Goal: Transaction & Acquisition: Obtain resource

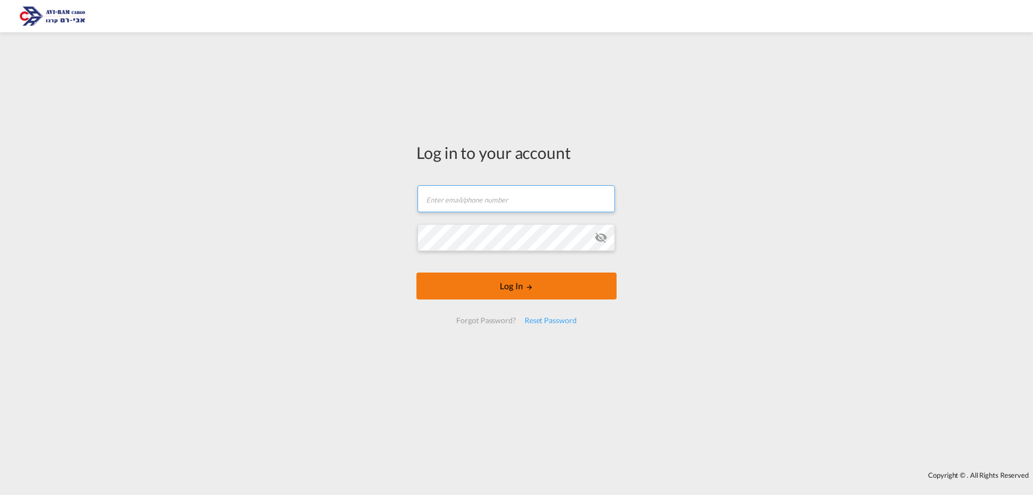
type input "yulia@aviram.co.il"
click at [522, 289] on form "yulia@aviram.co.il Email field is required Password field is required Log In Fo…" at bounding box center [517, 254] width 200 height 160
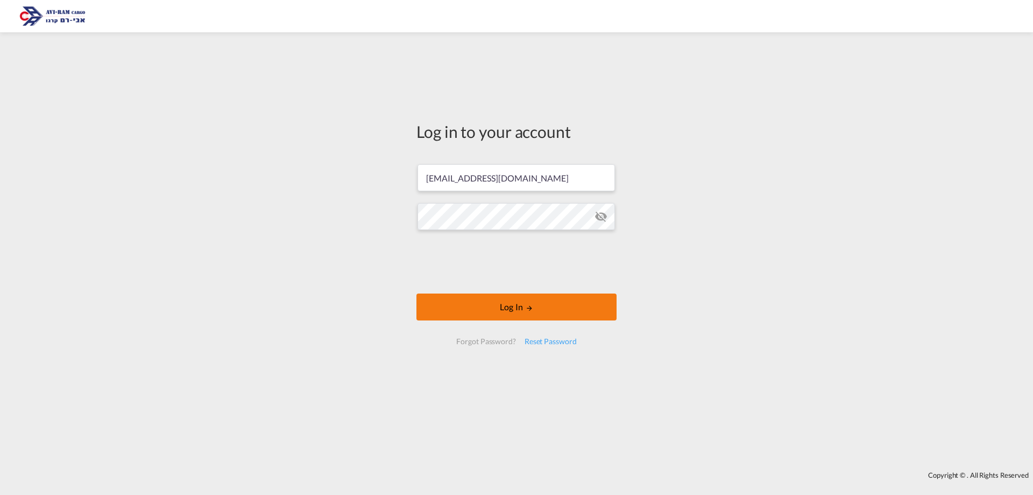
click at [460, 301] on button "Log In" at bounding box center [517, 306] width 200 height 27
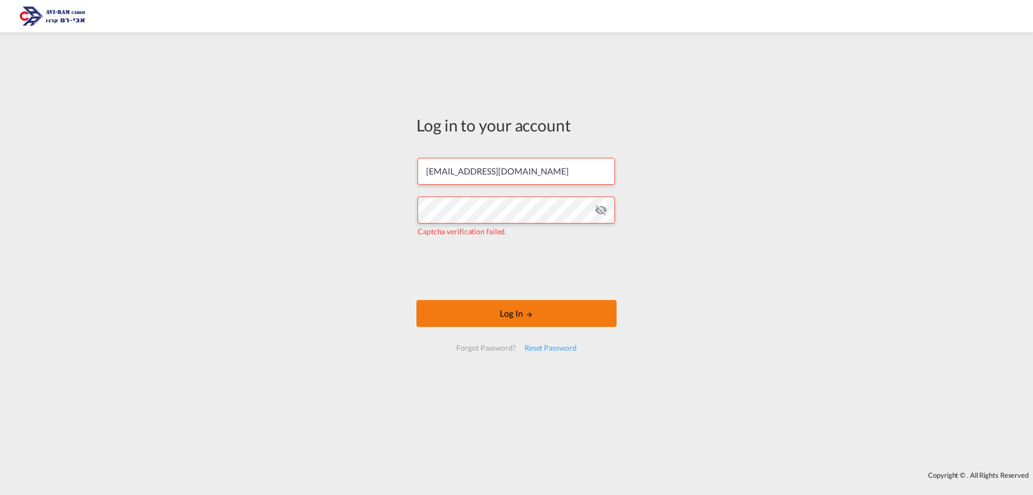
click at [449, 311] on button "Log In" at bounding box center [517, 313] width 200 height 27
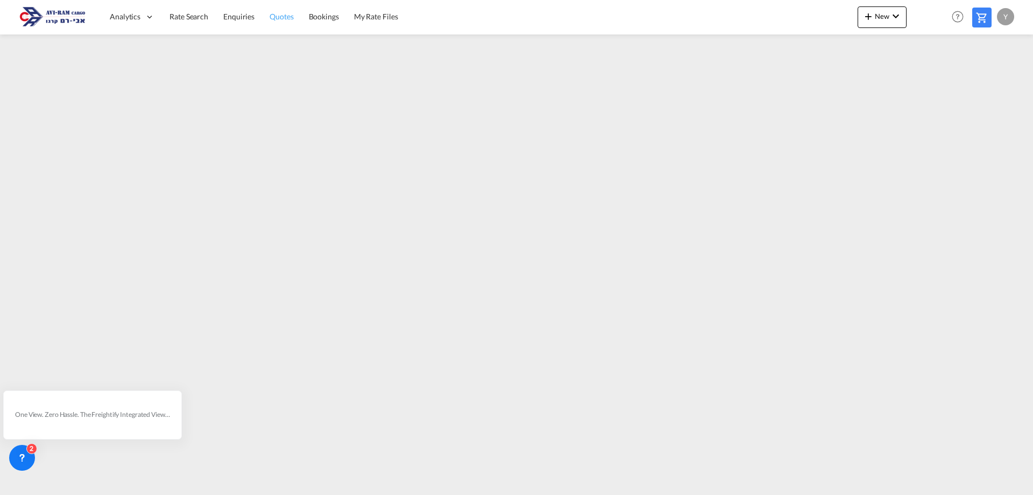
click at [270, 16] on span "Quotes" at bounding box center [282, 16] width 24 height 9
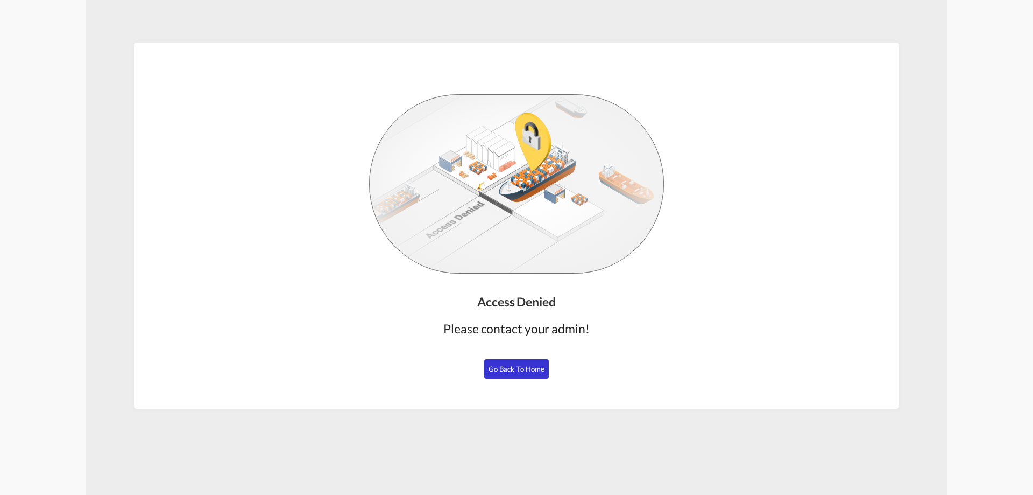
click at [531, 359] on button "Go Back to Home" at bounding box center [516, 368] width 65 height 19
click at [499, 373] on button "Go Back to Home" at bounding box center [516, 368] width 65 height 19
